Goal: Task Accomplishment & Management: Complete application form

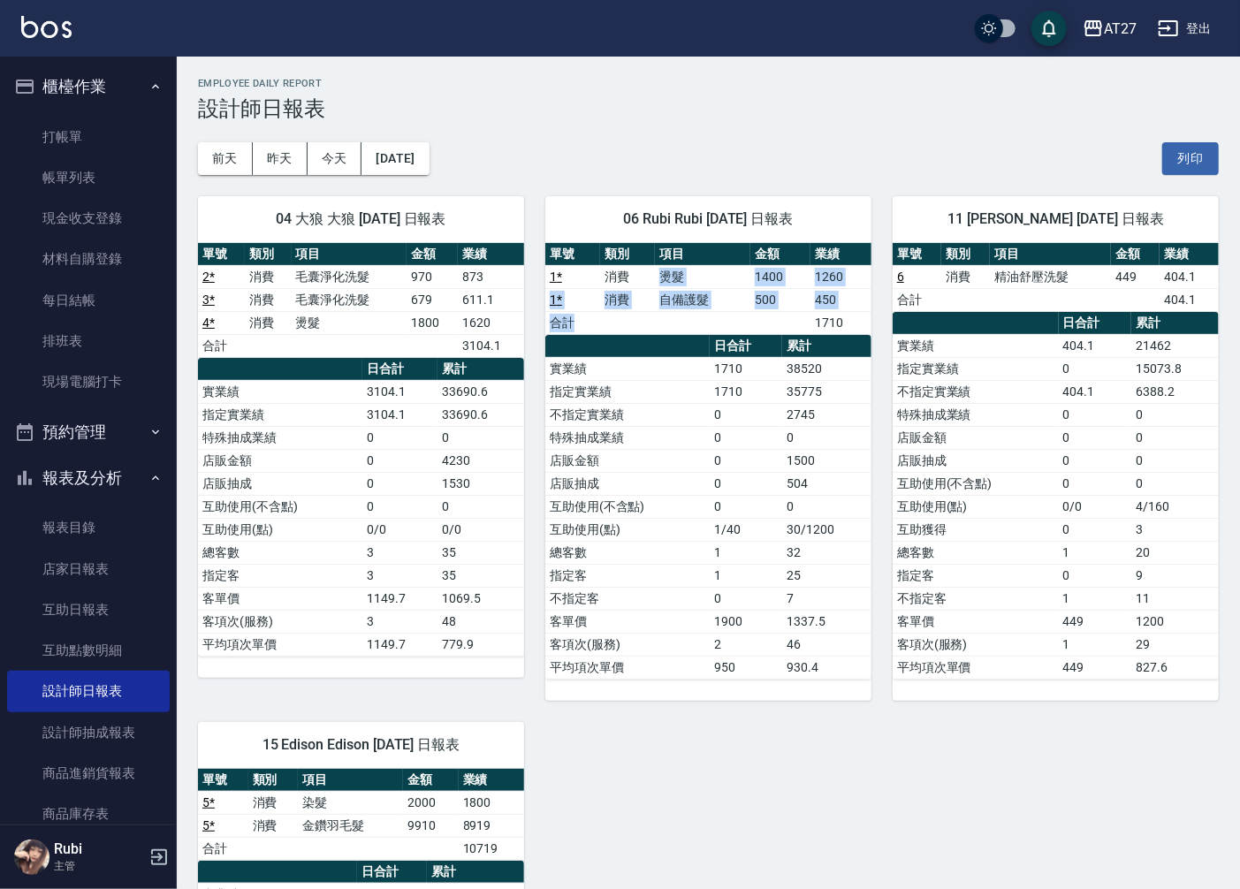
drag, startPoint x: 641, startPoint y: 281, endPoint x: 654, endPoint y: 361, distance: 80.6
click at [654, 361] on div "單號 類別 項目 金額 業績 1 * 消費 燙髮 1400 1260 1 * 消費 自備護髮 500 450 合計 1710 日合計 累計 實業績 1710 …" at bounding box center [708, 461] width 326 height 437
drag, startPoint x: 654, startPoint y: 361, endPoint x: 654, endPoint y: 507, distance: 146.7
click at [654, 513] on td "互助使用(不含點)" at bounding box center [627, 506] width 164 height 23
drag, startPoint x: 660, startPoint y: 482, endPoint x: 666, endPoint y: 416, distance: 66.6
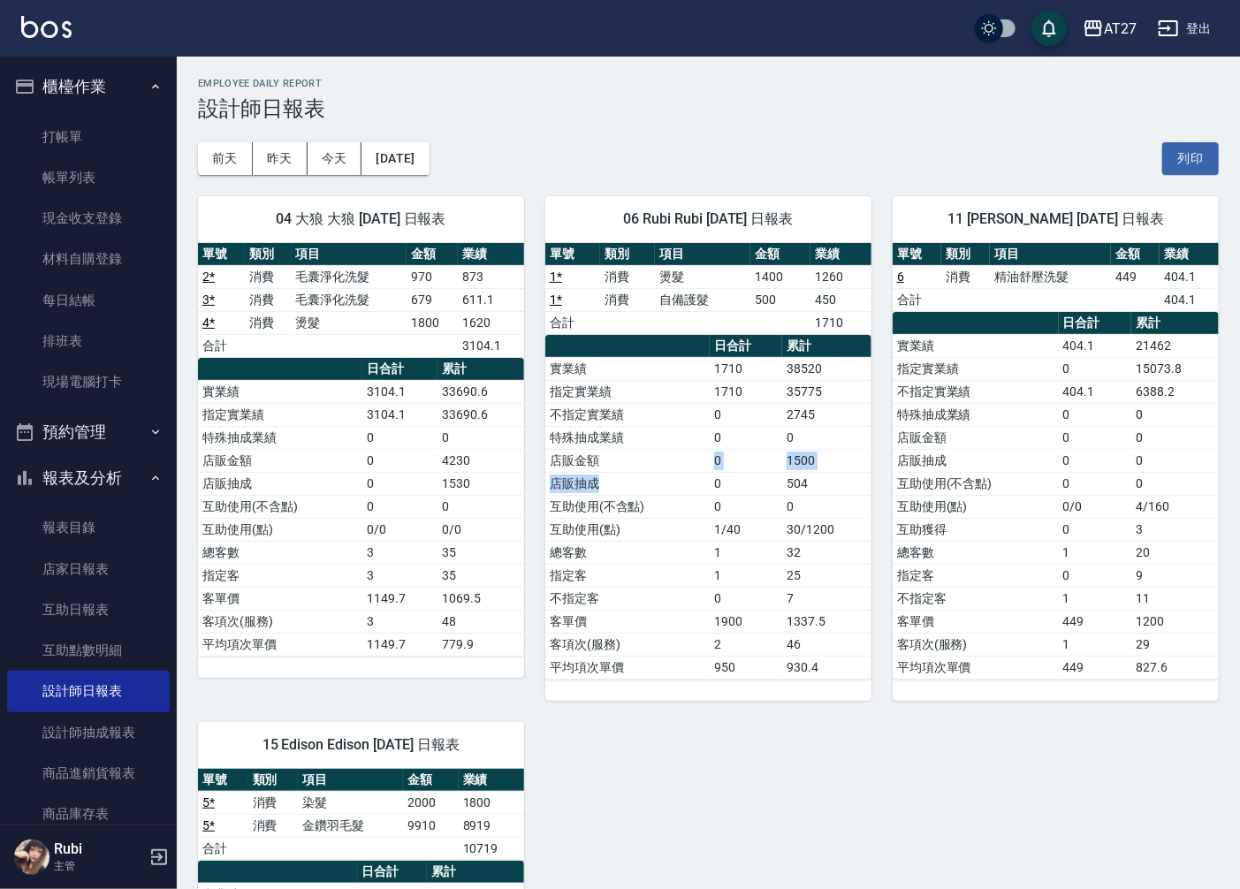
click at [666, 416] on tbody "實業績 1710 38520 指定實業績 1710 35775 不指定實業績 0 2745 特殊抽成業績 0 0 店販金額 0 1500 店販抽成 0 504…" at bounding box center [708, 518] width 326 height 322
drag, startPoint x: 666, startPoint y: 416, endPoint x: 659, endPoint y: 426, distance: 12.0
click at [659, 426] on table "日合計 累計 實業績 1710 38520 指定實業績 1710 35775 不指定實業績 0 2745 特殊抽成業績 0 0 店販金額 0 1500 店販抽…" at bounding box center [708, 507] width 326 height 345
drag, startPoint x: 659, startPoint y: 426, endPoint x: 652, endPoint y: 467, distance: 41.3
click at [656, 475] on td "店販抽成" at bounding box center [627, 483] width 164 height 23
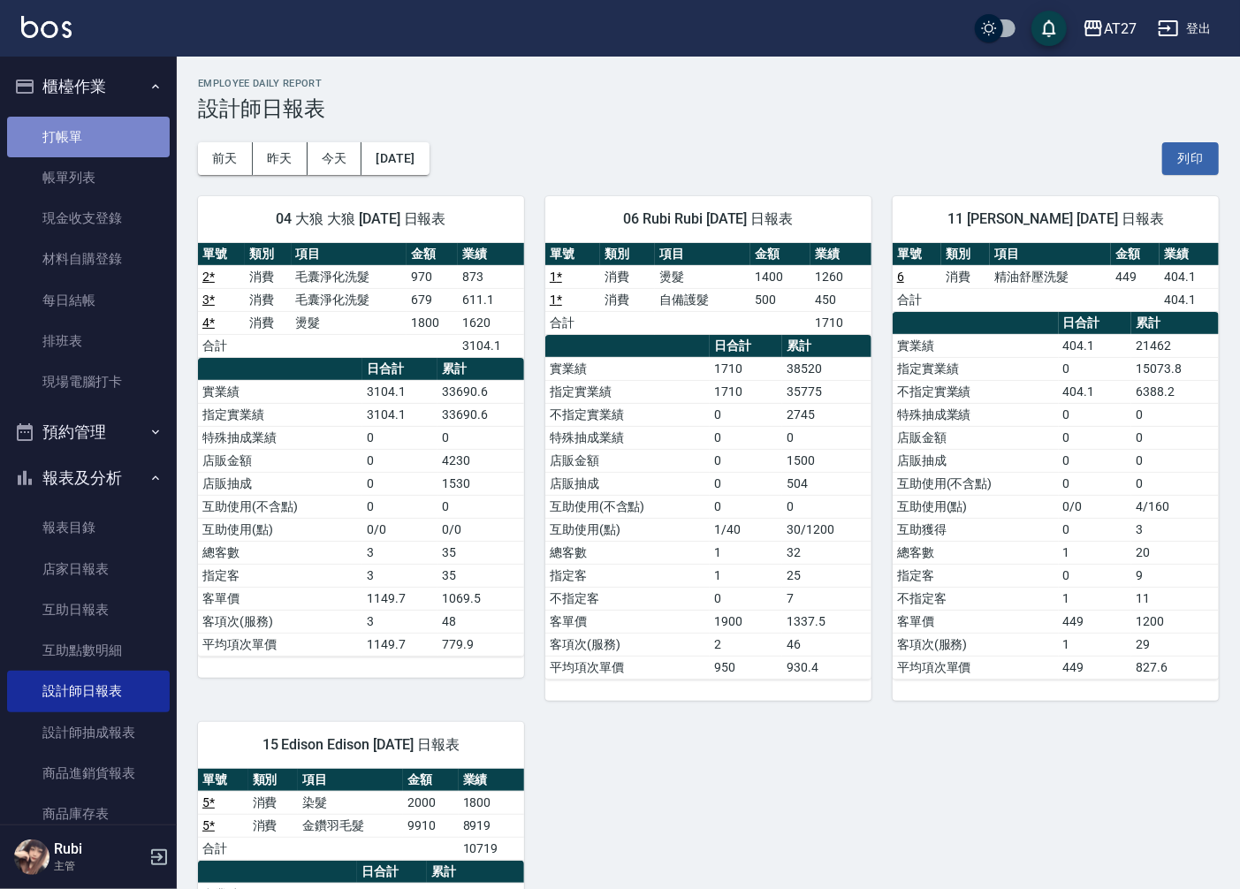
click at [133, 143] on link "打帳單" at bounding box center [88, 137] width 163 height 41
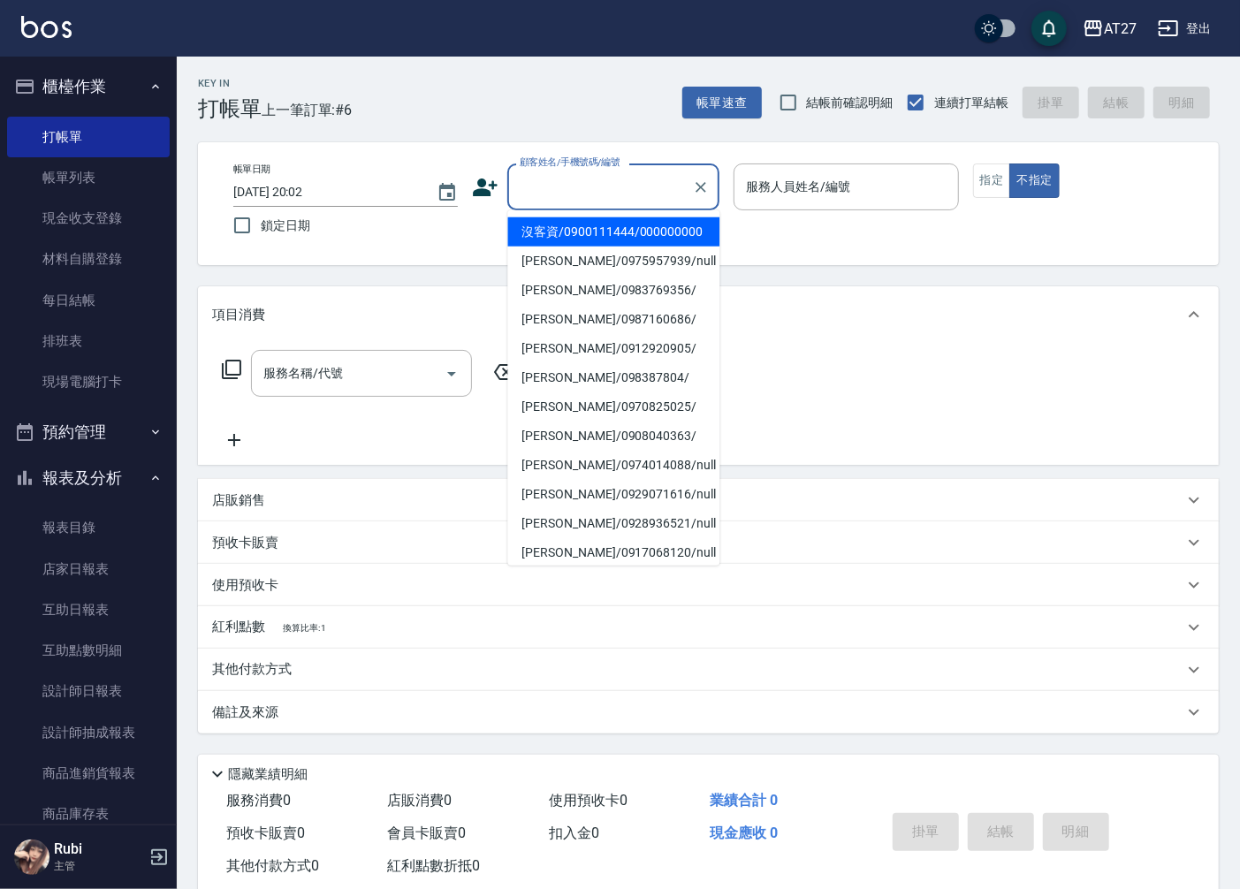
click at [588, 188] on input "顧客姓名/手機號碼/編號" at bounding box center [600, 186] width 170 height 31
click at [581, 243] on li "沒客資/0900111444/000000000" at bounding box center [613, 231] width 212 height 29
type input "沒客資/0900111444/000000000"
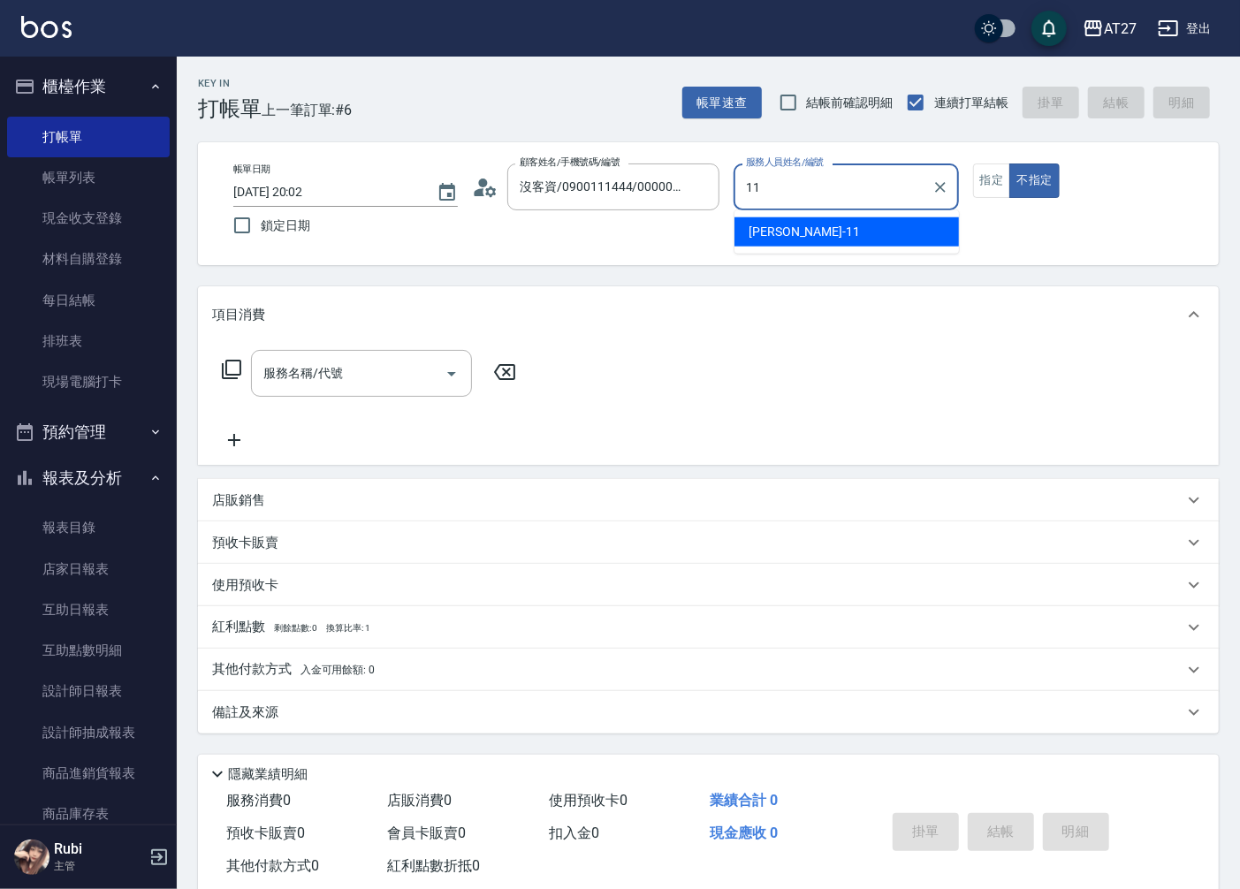
type input "[PERSON_NAME]-11"
type button "false"
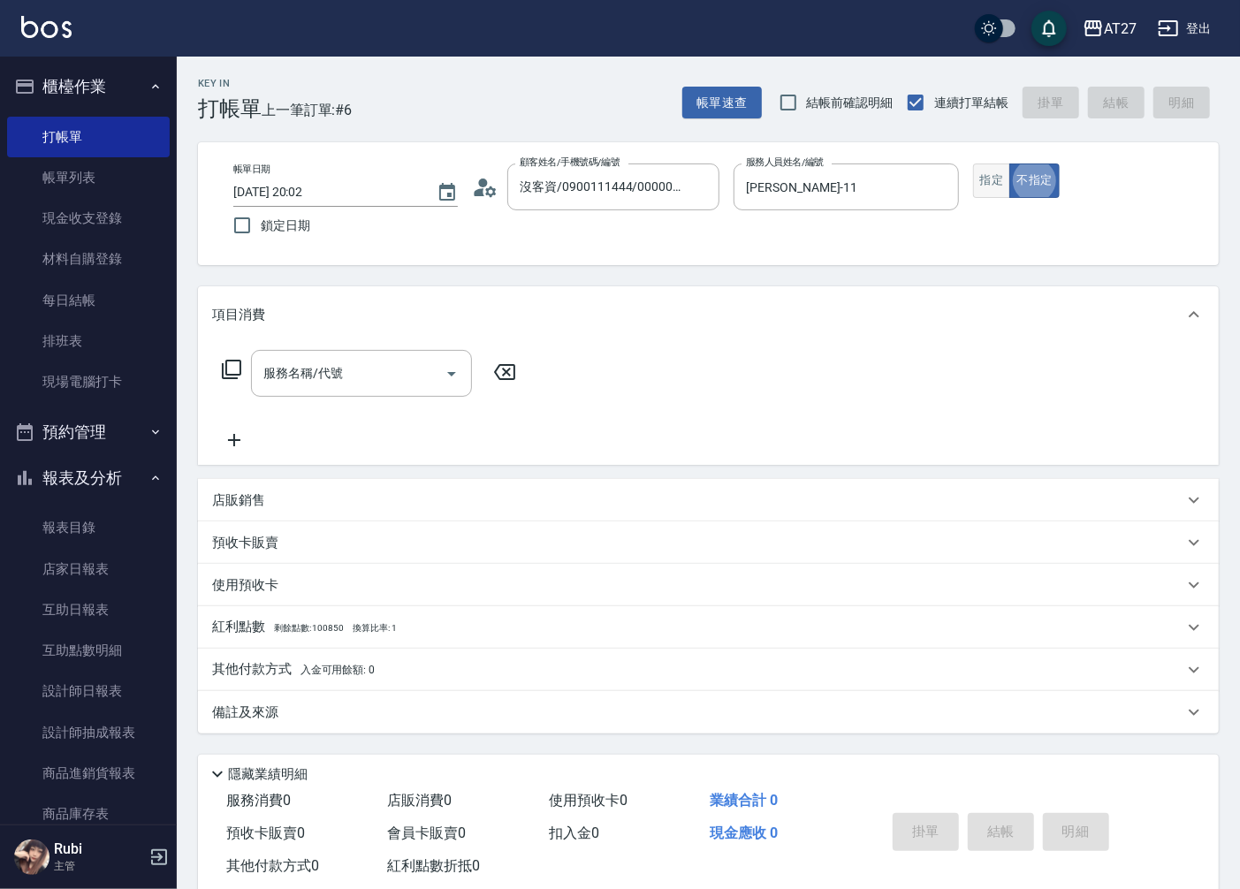
click at [1002, 172] on button "指定" at bounding box center [992, 180] width 38 height 34
click at [380, 375] on input "服務名稱/代號" at bounding box center [348, 373] width 178 height 31
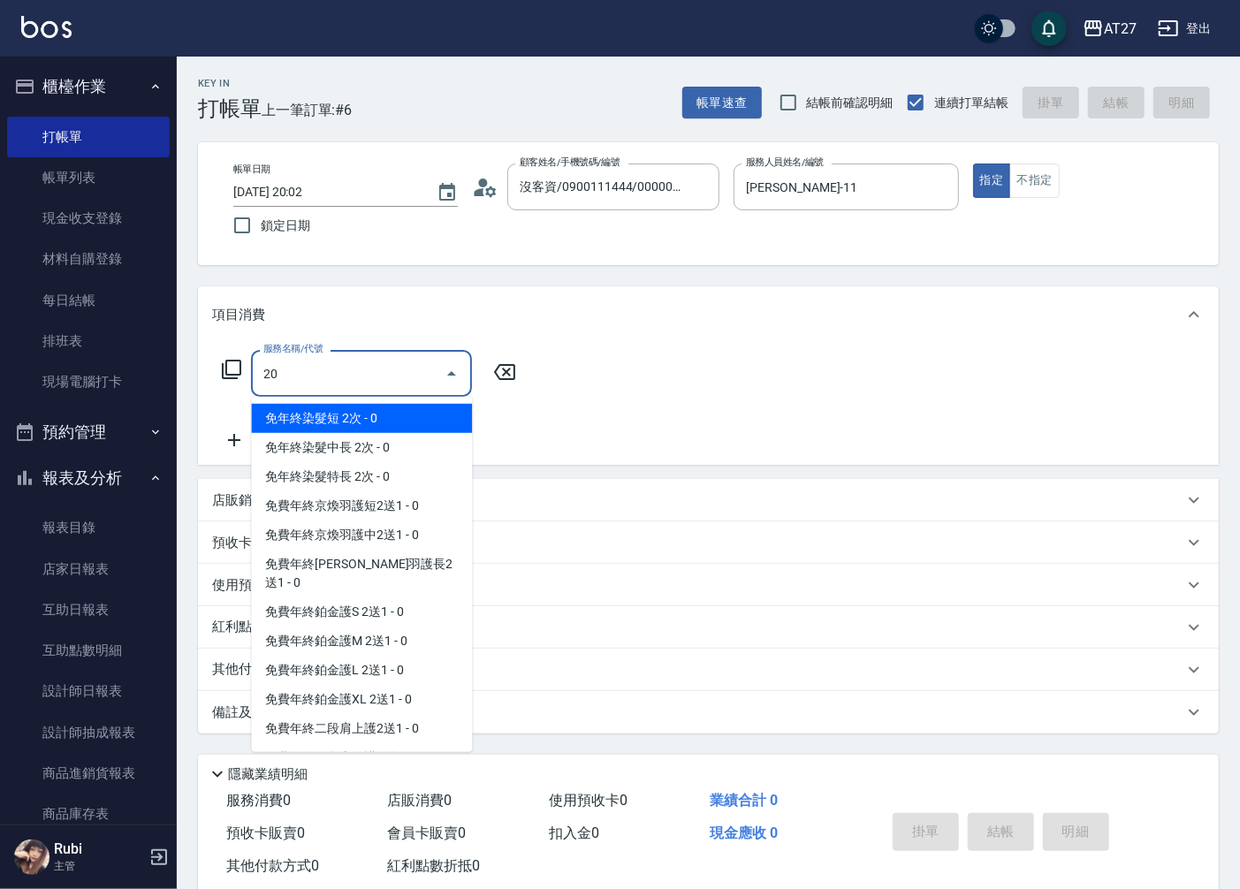
type input "201"
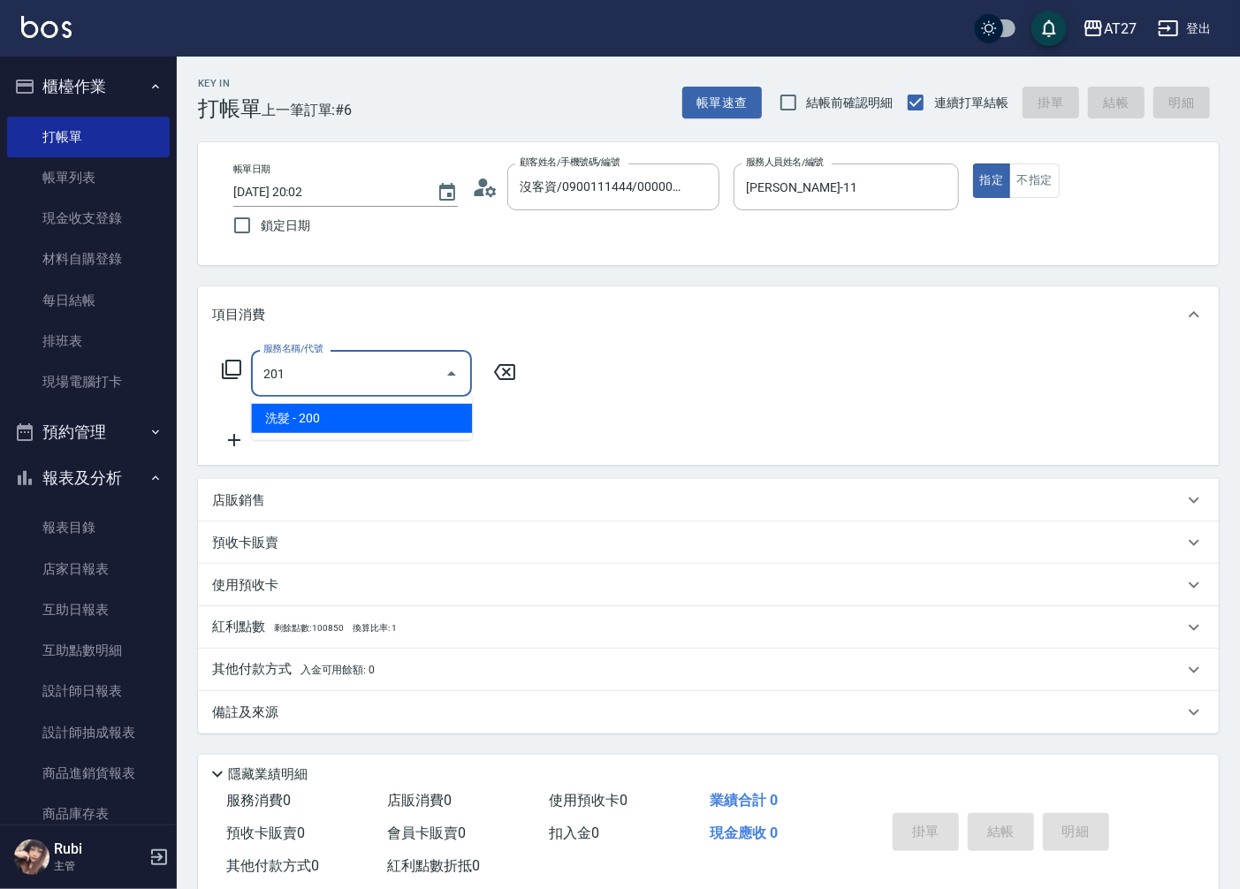
type input "20"
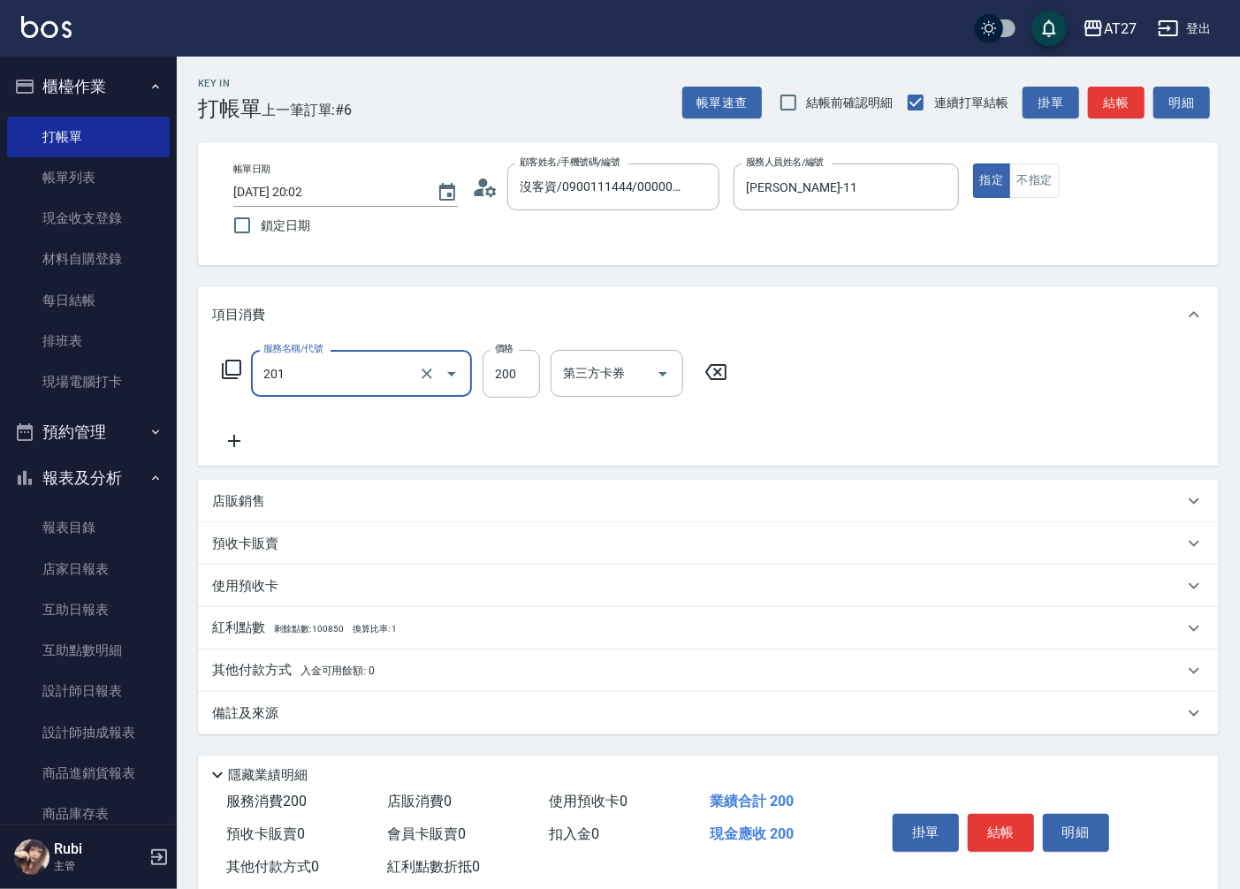
type input "洗髮(201)"
click at [232, 444] on icon at bounding box center [234, 440] width 44 height 21
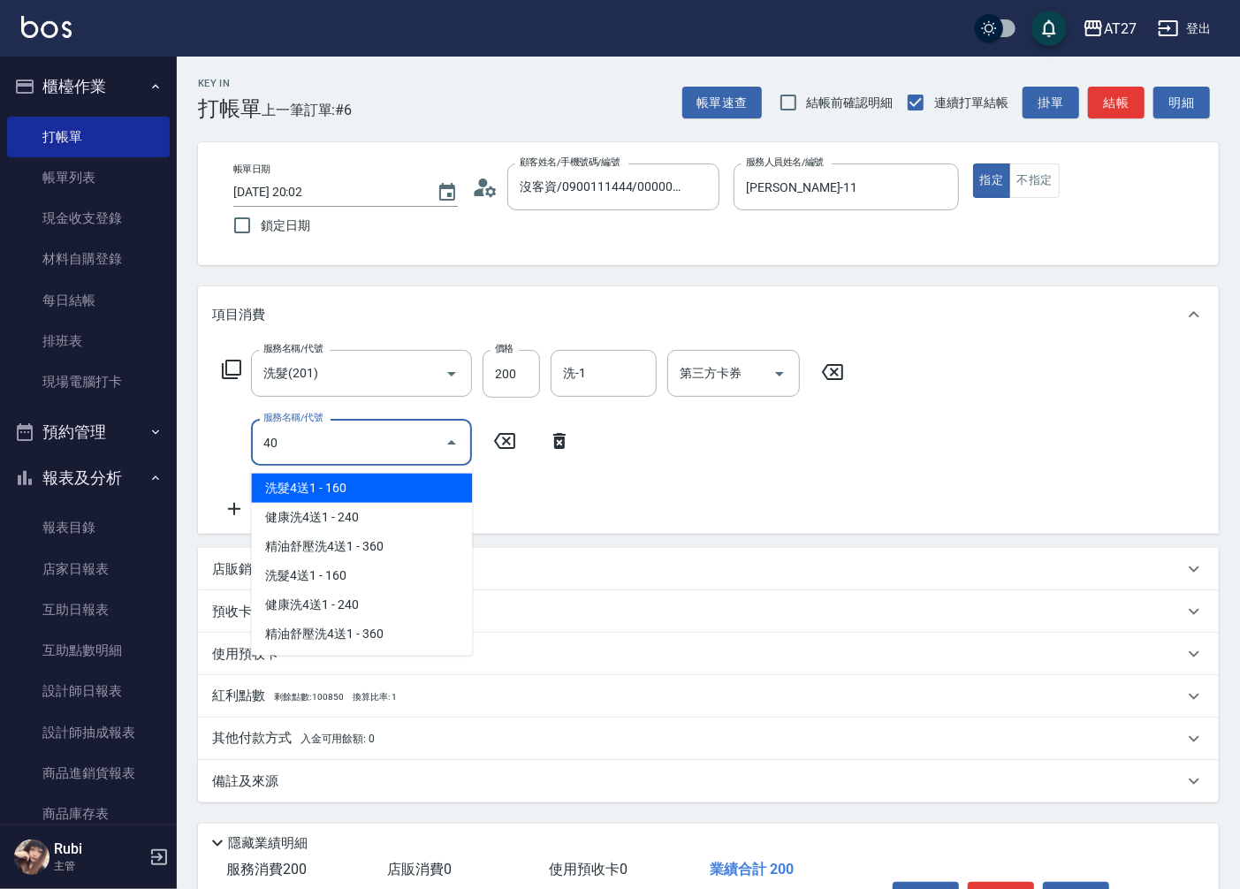
type input "401"
type input "40"
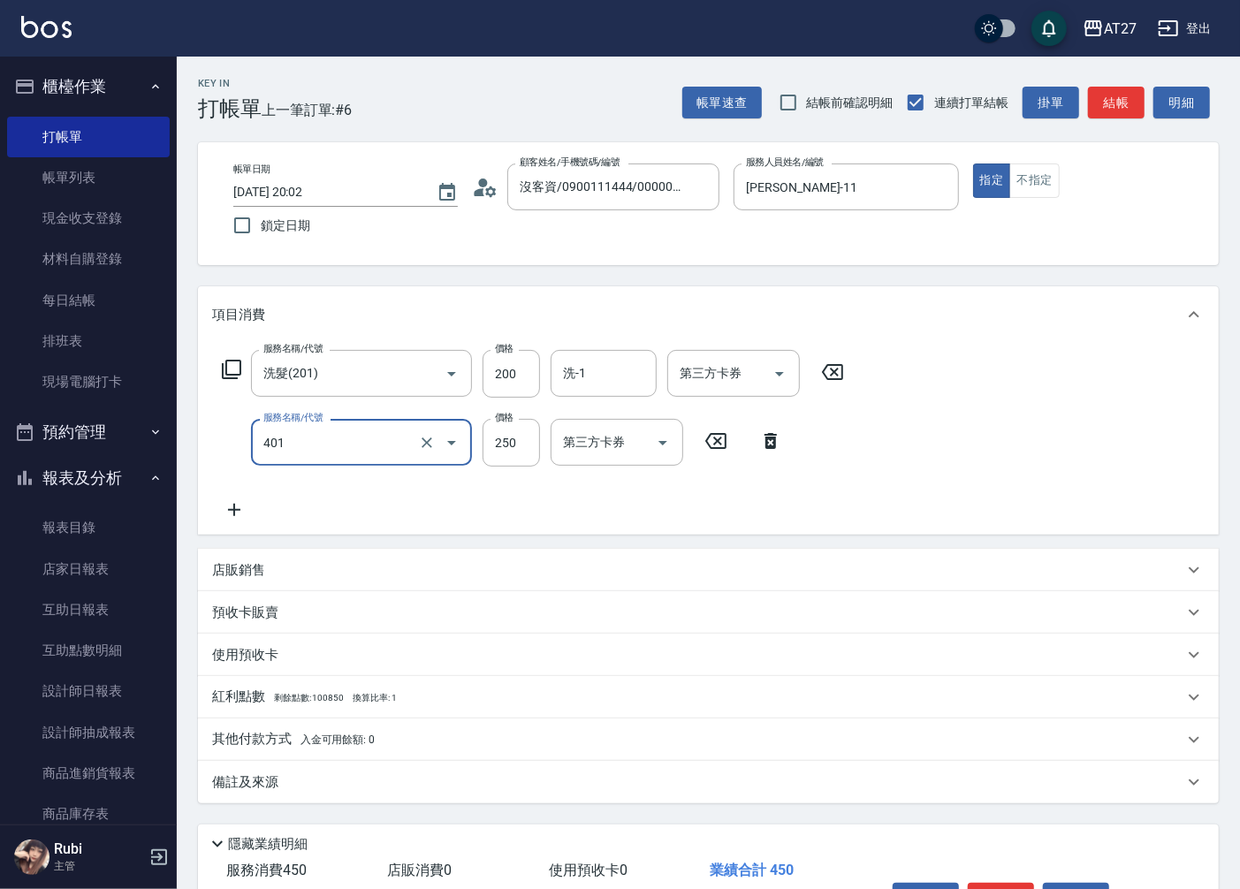
type input "剪髮(401)"
type input "3"
type input "20"
type input "300"
type input "50"
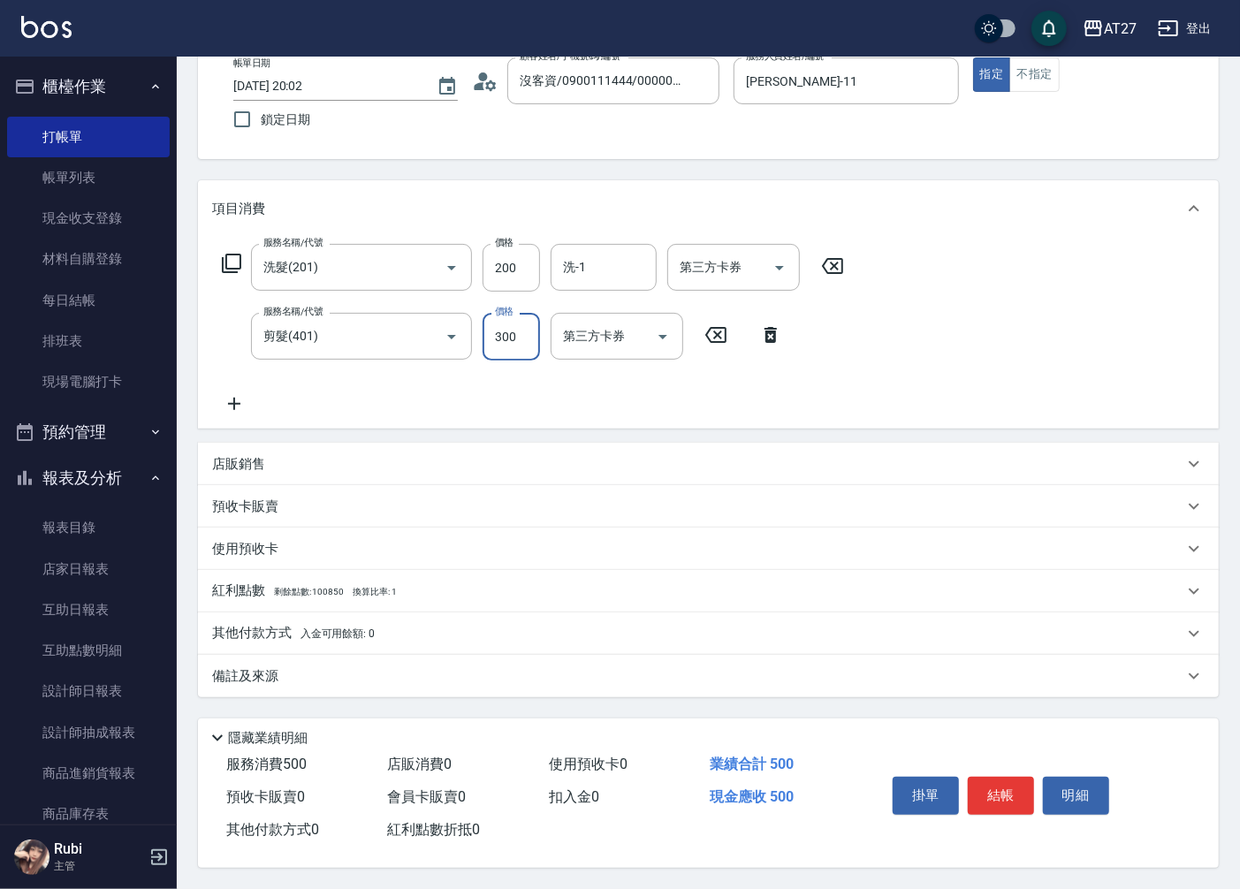
scroll to position [111, 0]
type input "300"
click at [1014, 777] on button "結帳" at bounding box center [1001, 795] width 66 height 37
type input "[DATE] 20:03"
type input "0"
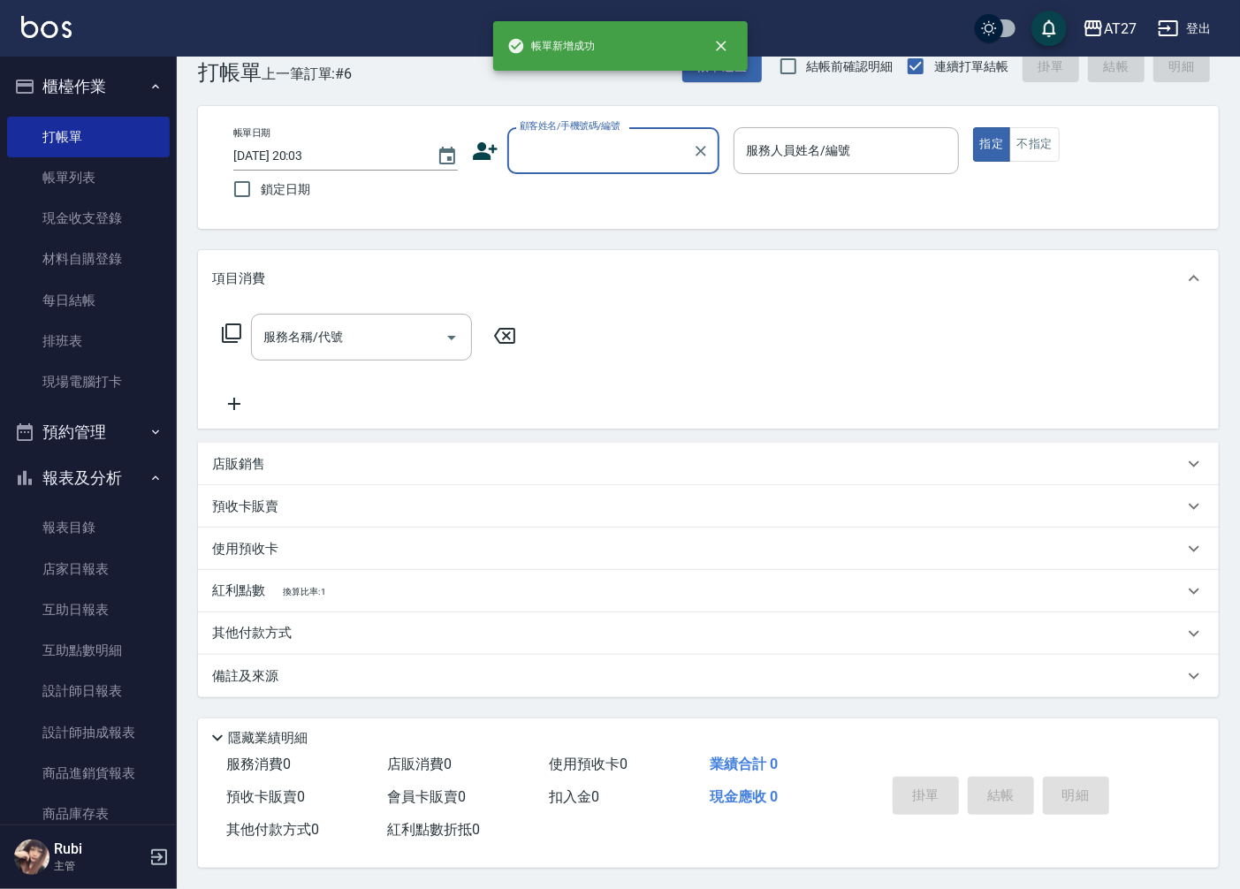
scroll to position [0, 0]
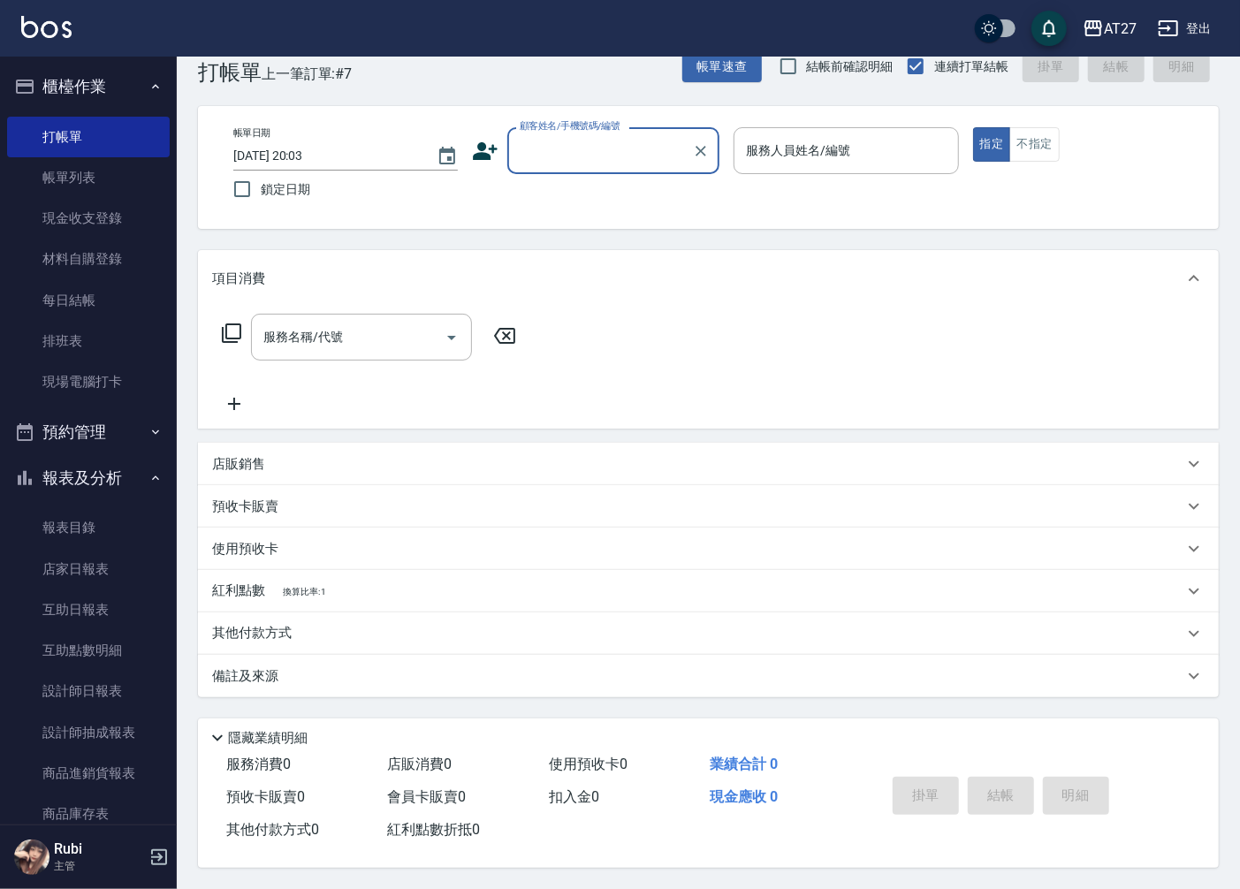
click at [581, 146] on input "顧客姓名/手機號碼/編號" at bounding box center [600, 150] width 170 height 31
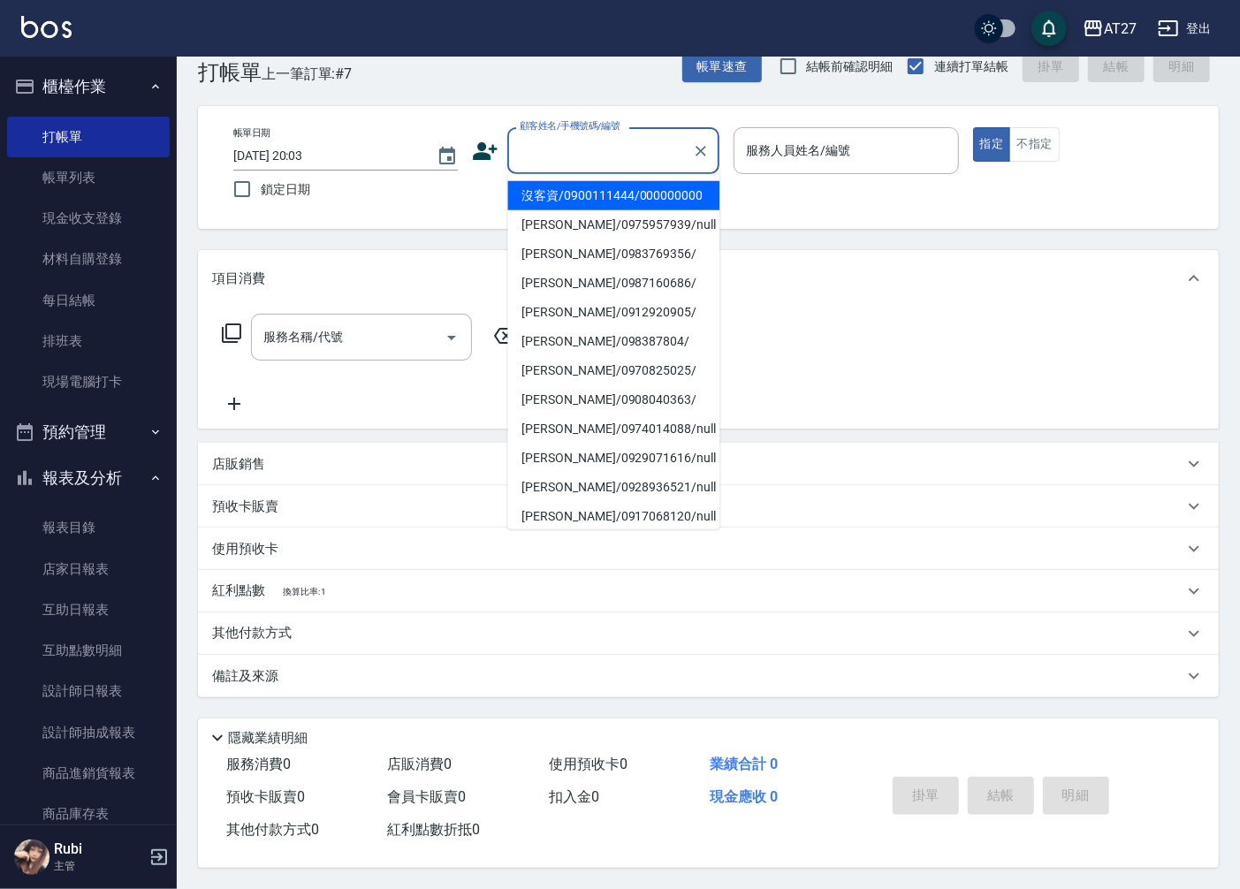
click at [588, 204] on li "沒客資/0900111444/000000000" at bounding box center [613, 195] width 212 height 29
type input "沒客資/0900111444/000000000"
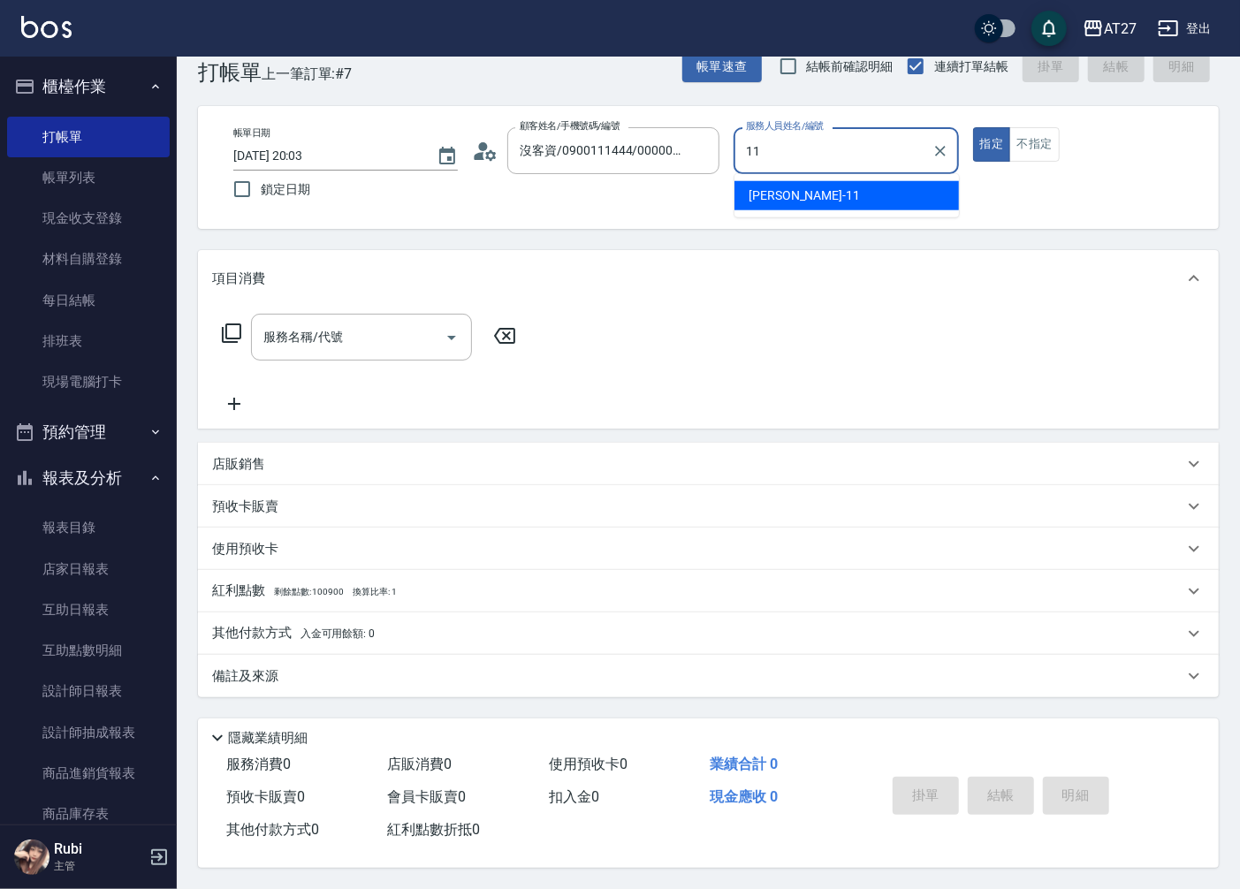
type input "[PERSON_NAME]-11"
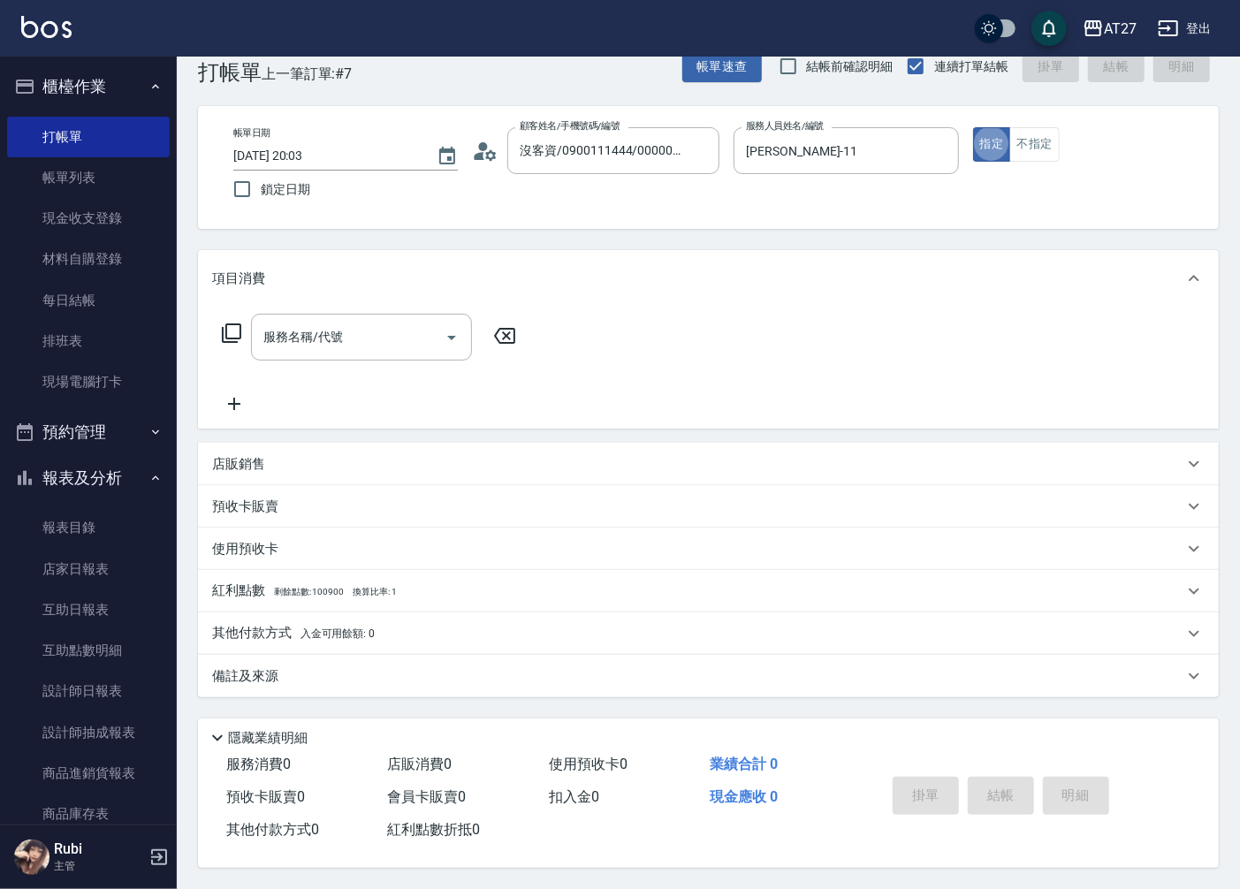
type button "true"
click at [375, 338] on input "服務名稱/代號" at bounding box center [348, 337] width 178 height 31
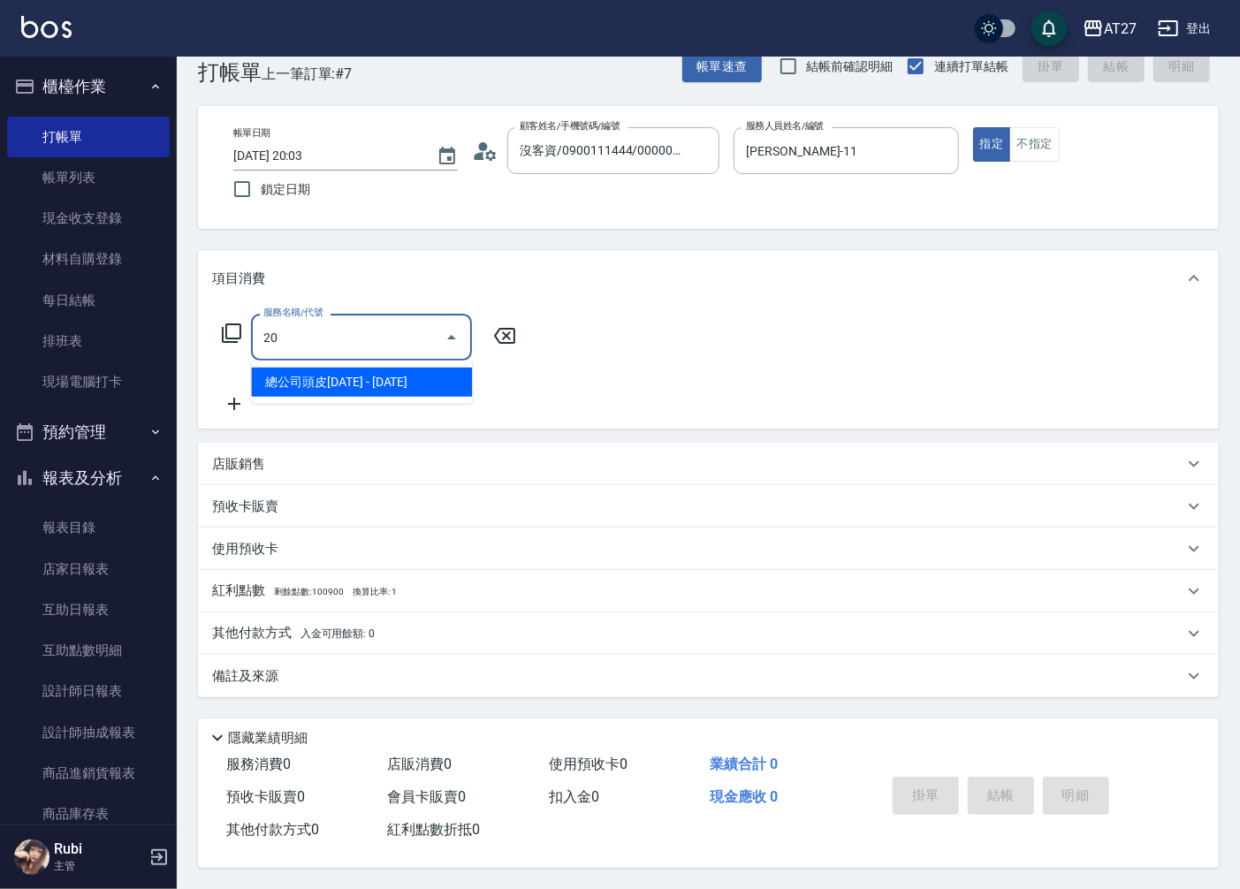
type input "201"
type input "20"
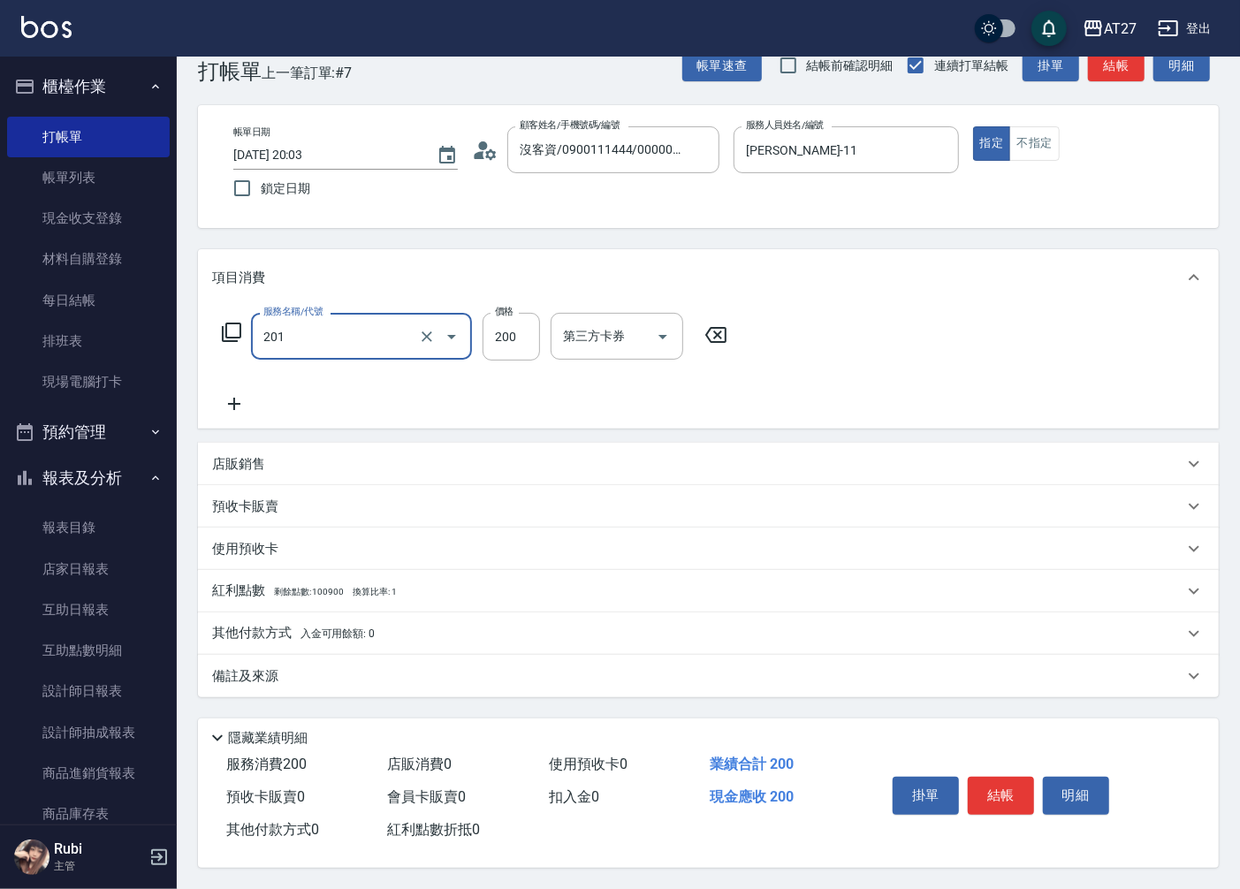
type input "洗髮(201)"
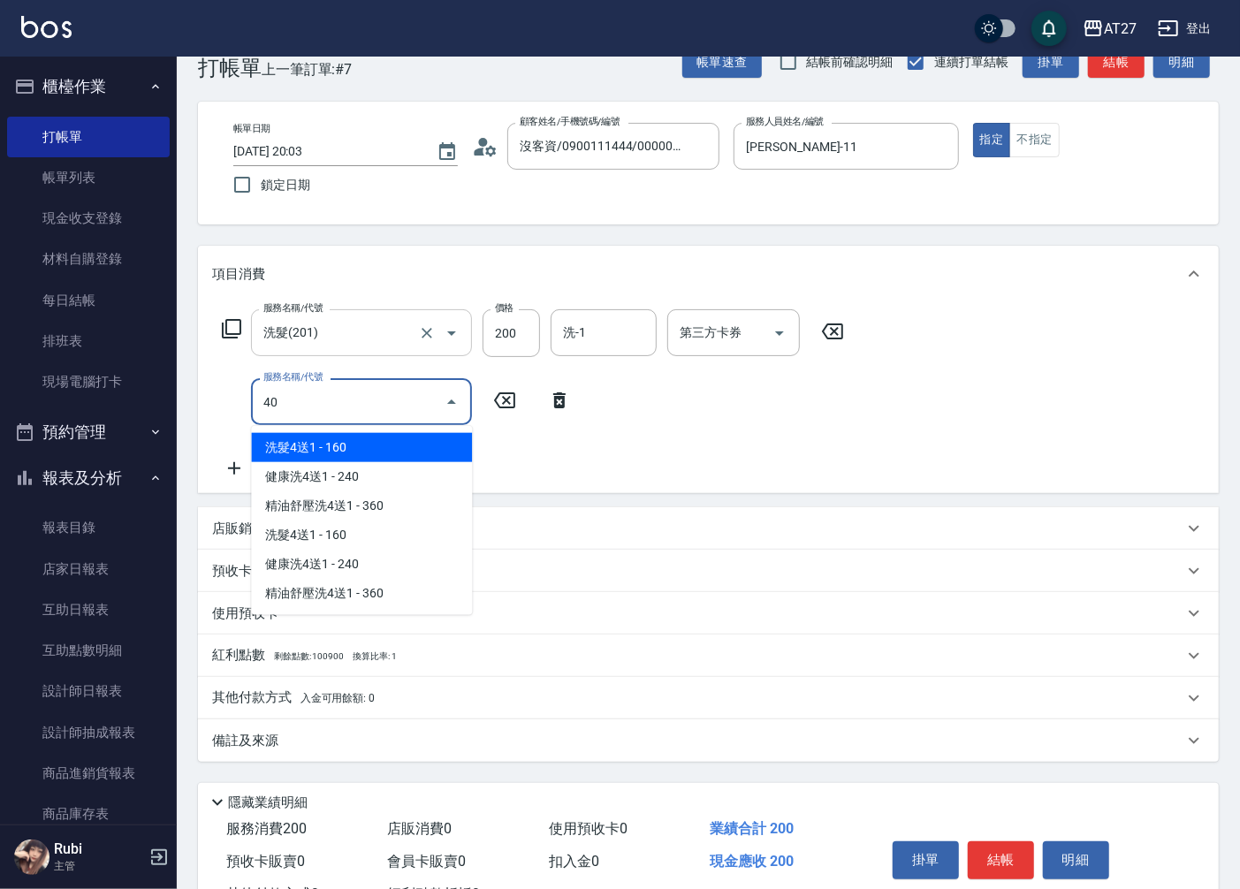
type input "401"
type input "40"
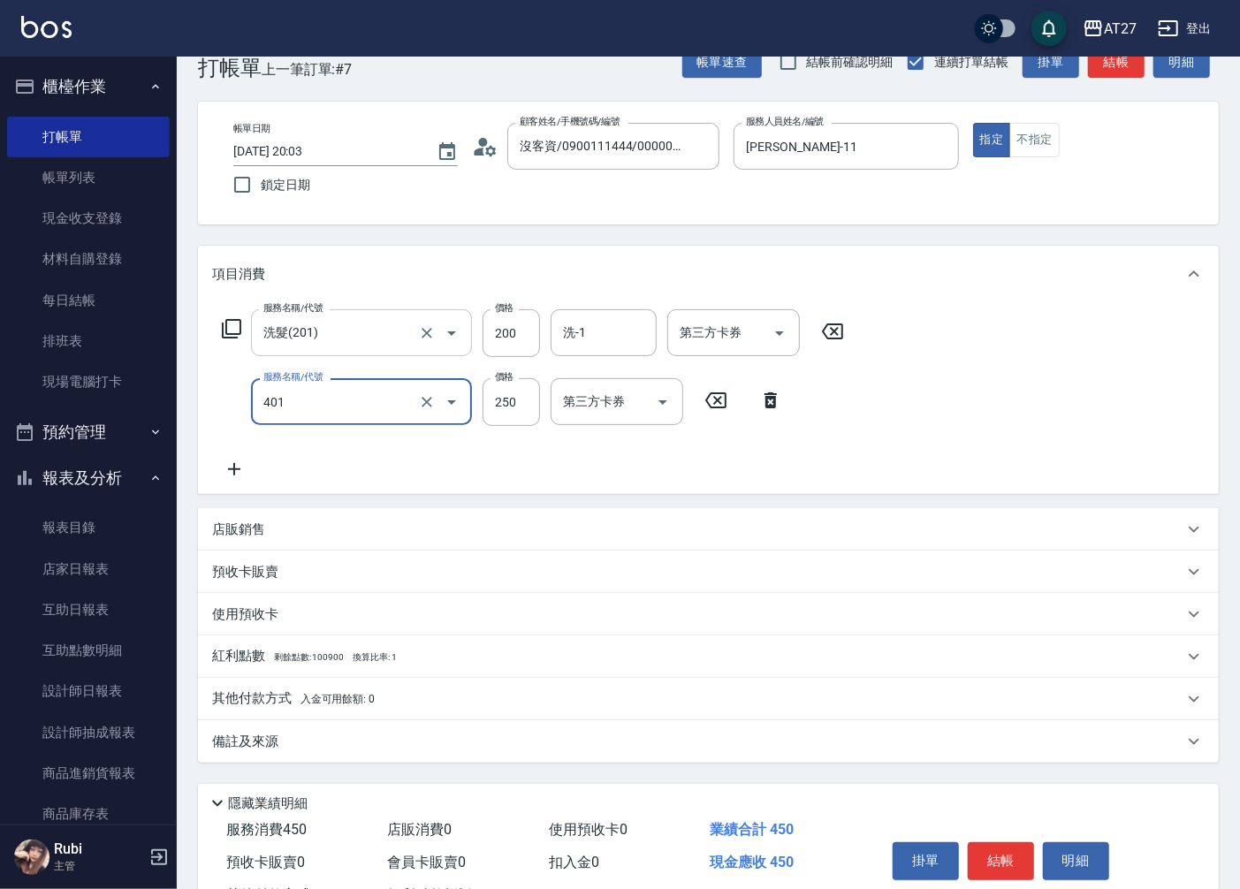
type input "剪髮(401)"
type input "20"
type input "30"
type input "50"
type input "300"
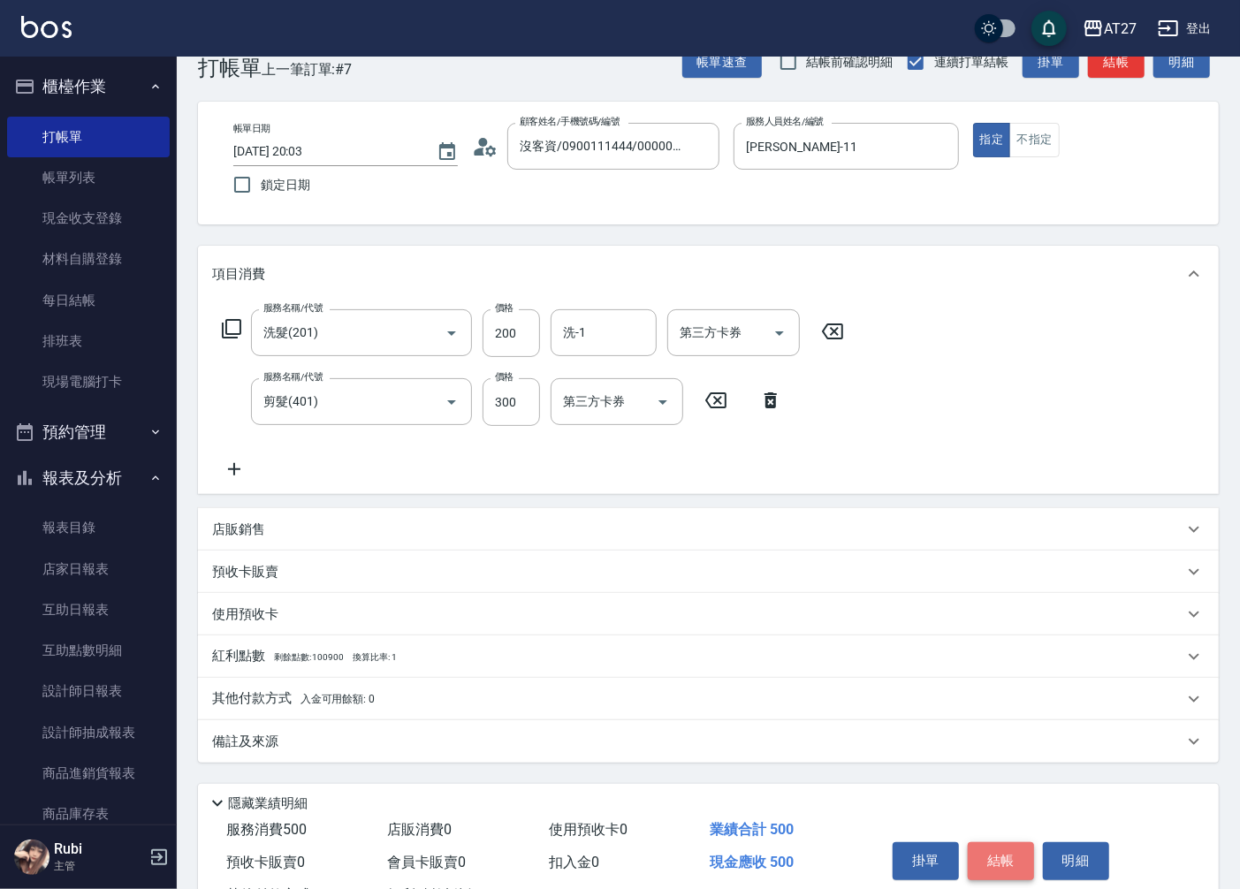
click at [986, 869] on button "結帳" at bounding box center [1001, 860] width 66 height 37
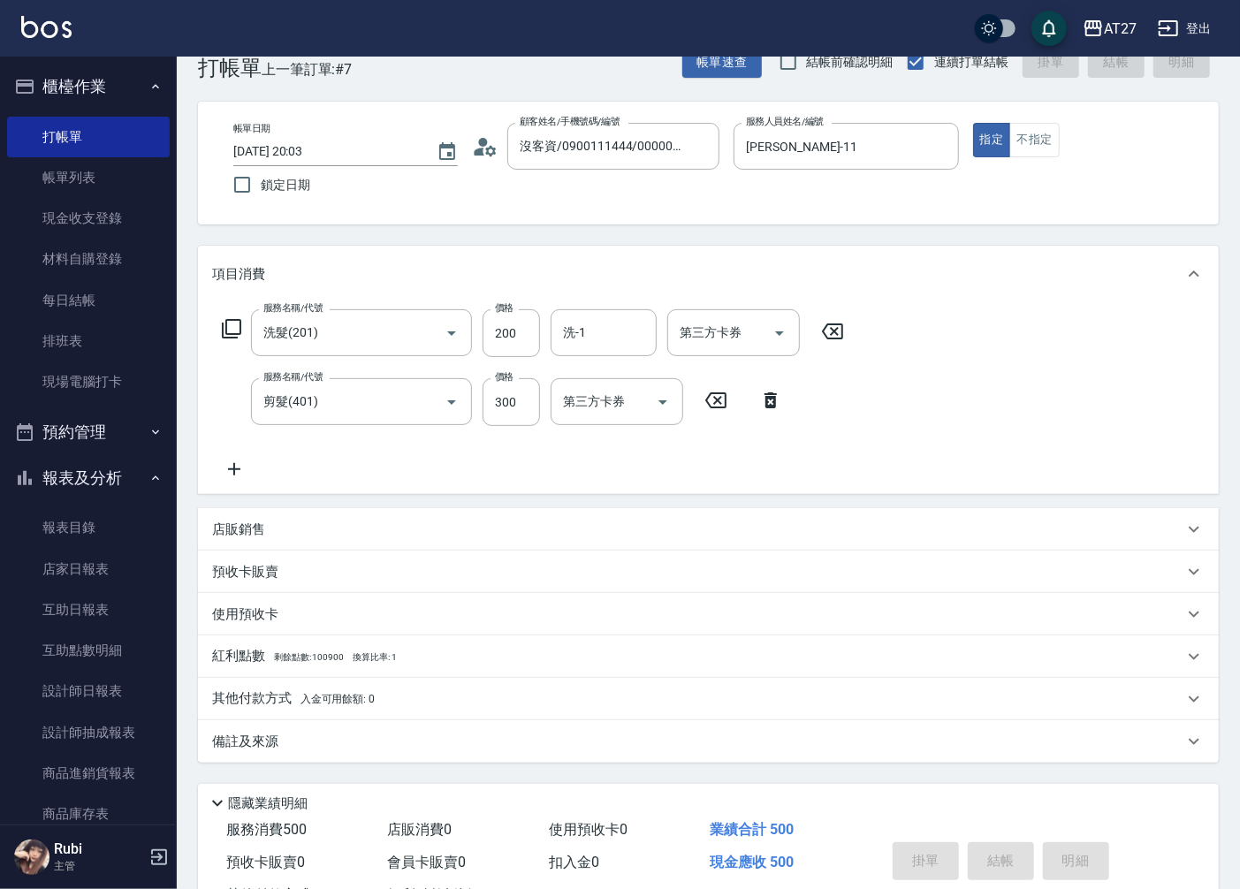
type input "[DATE] 20:04"
type input "0"
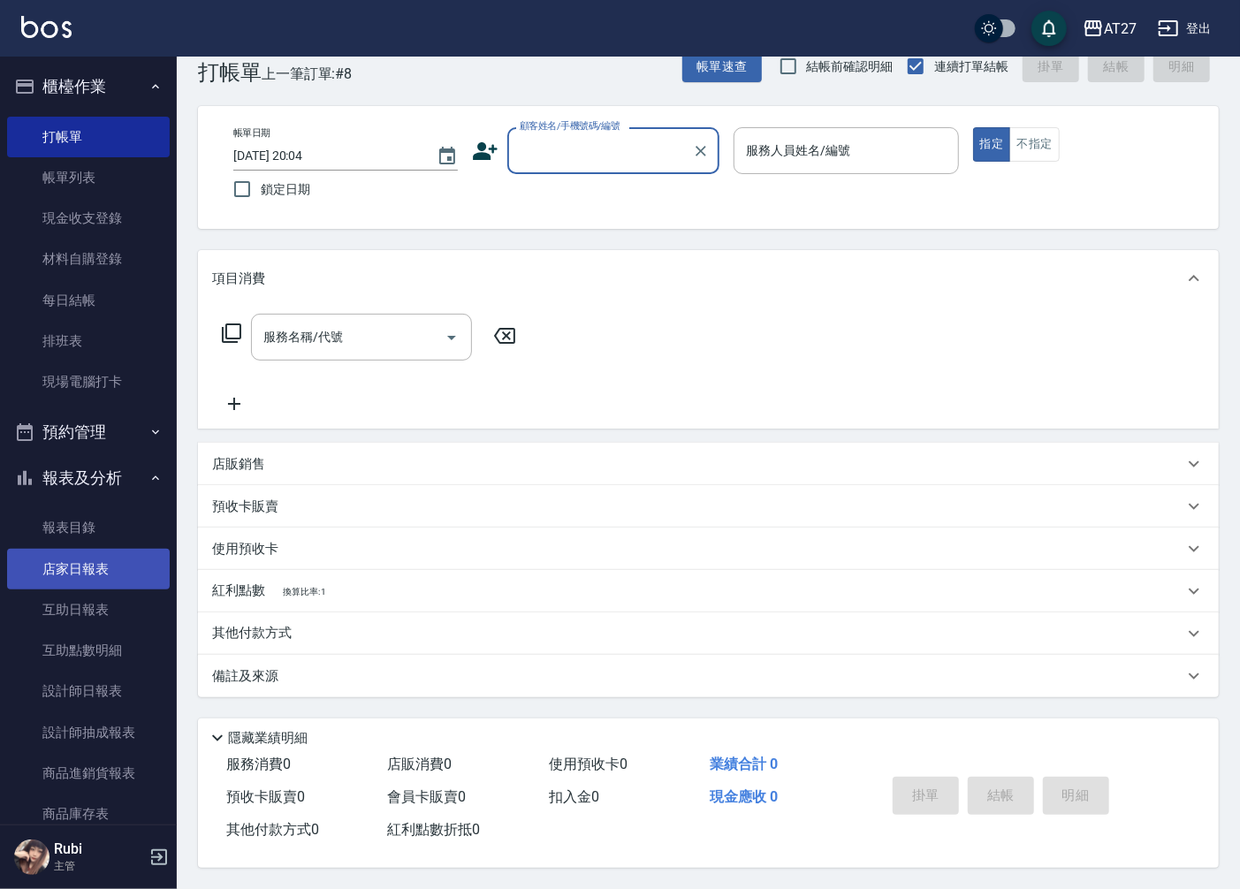
click at [95, 559] on link "店家日報表" at bounding box center [88, 569] width 163 height 41
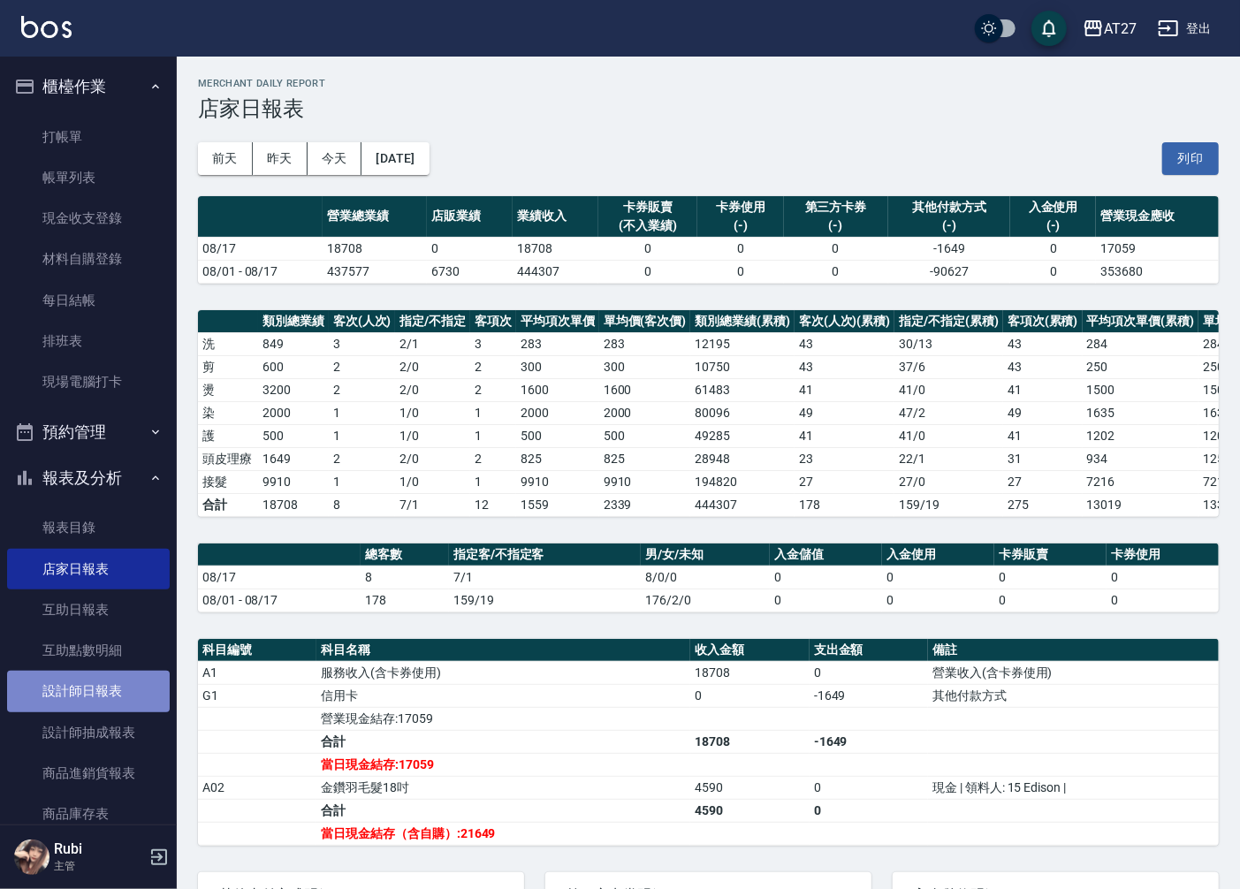
click at [92, 695] on link "設計師日報表" at bounding box center [88, 691] width 163 height 41
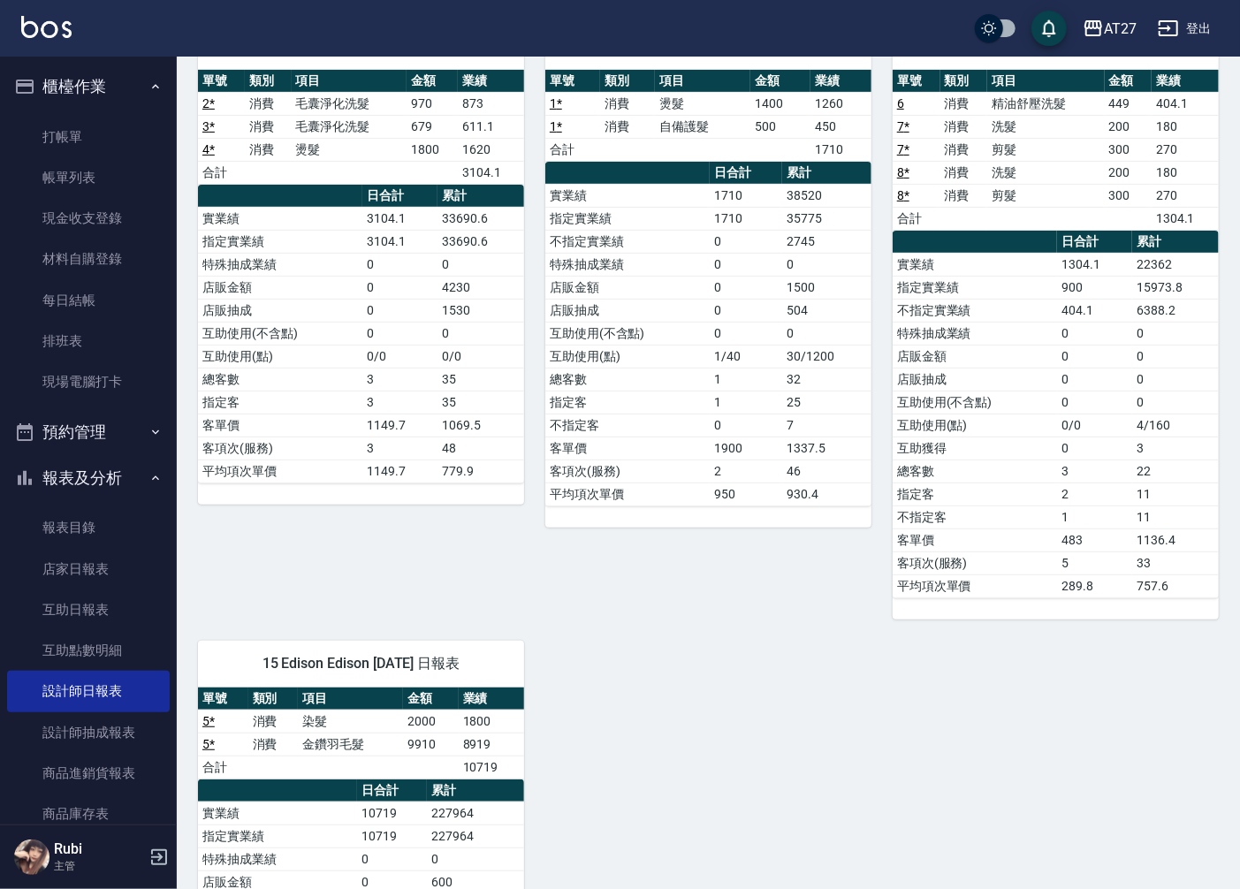
scroll to position [407, 0]
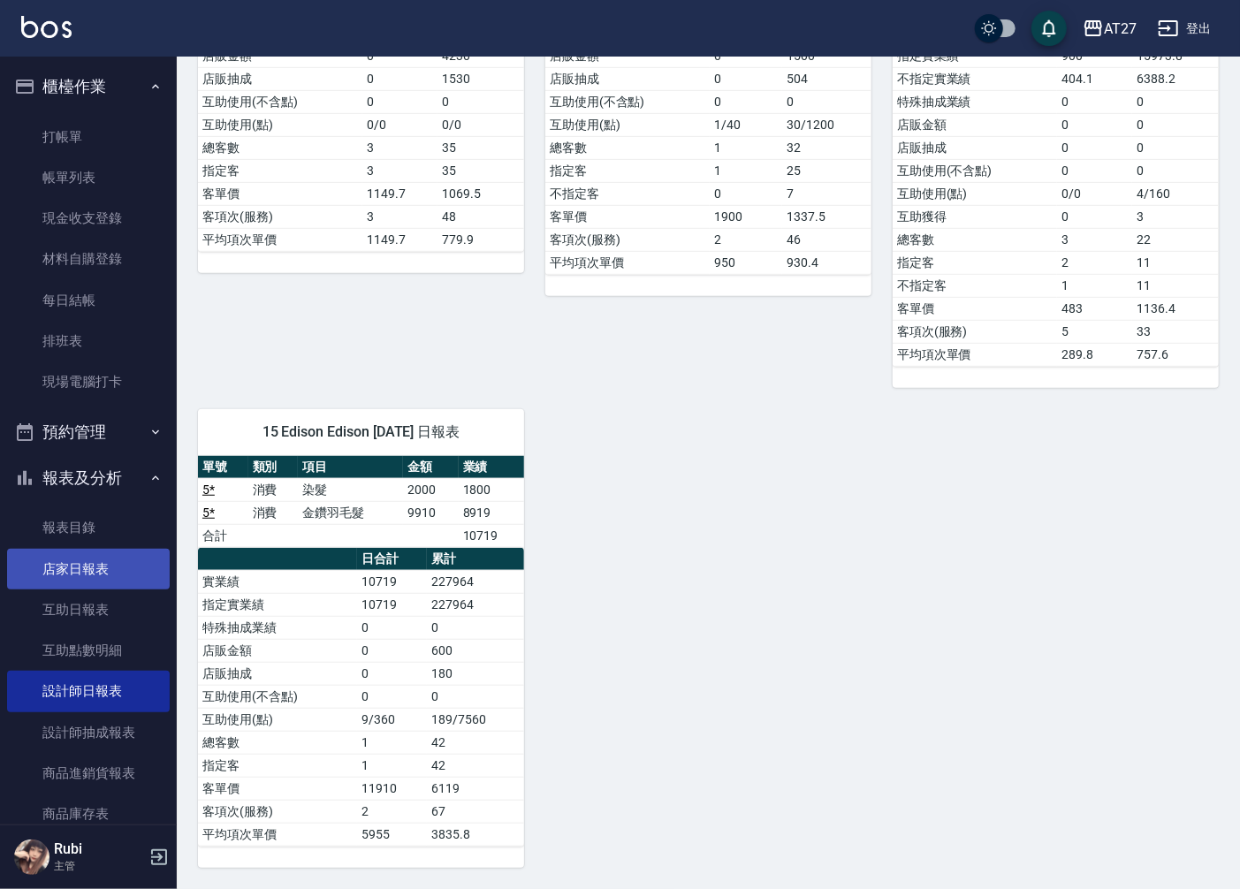
click at [108, 571] on link "店家日報表" at bounding box center [88, 569] width 163 height 41
